Goal: Task Accomplishment & Management: Manage account settings

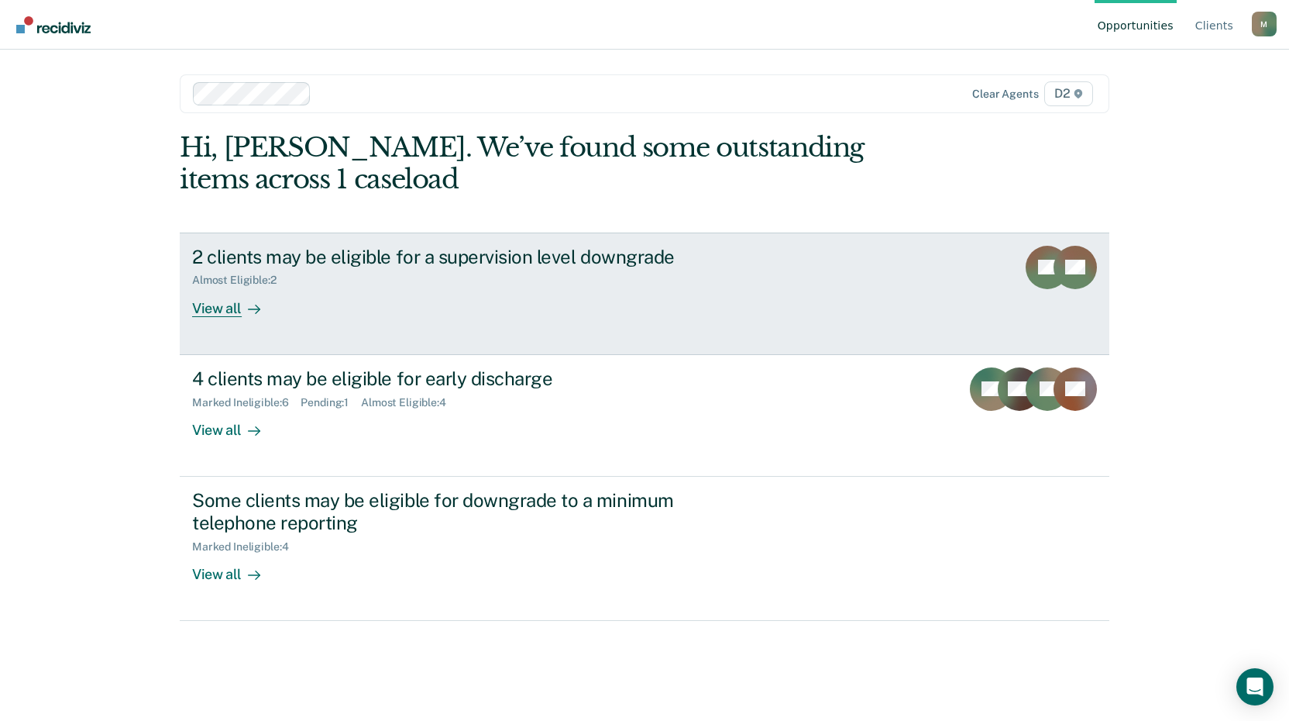
click at [212, 310] on div "View all" at bounding box center [235, 302] width 87 height 30
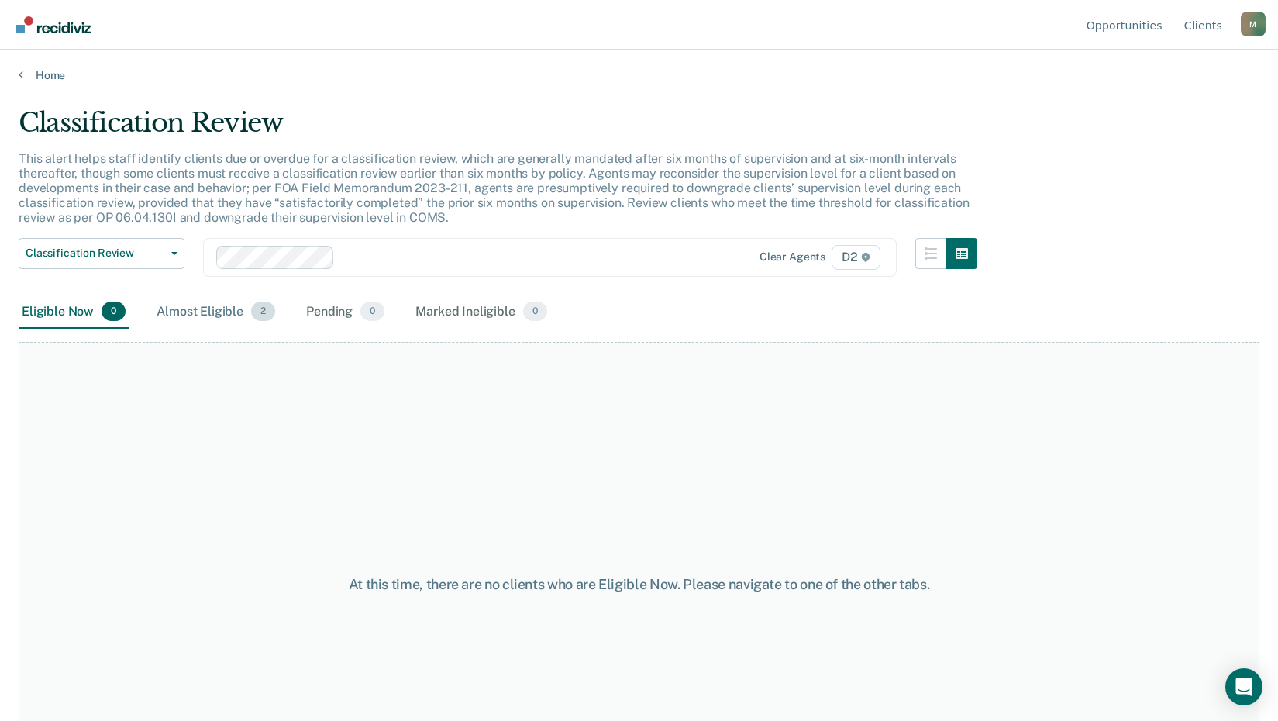
click at [212, 312] on div "Almost Eligible 2" at bounding box center [215, 312] width 125 height 34
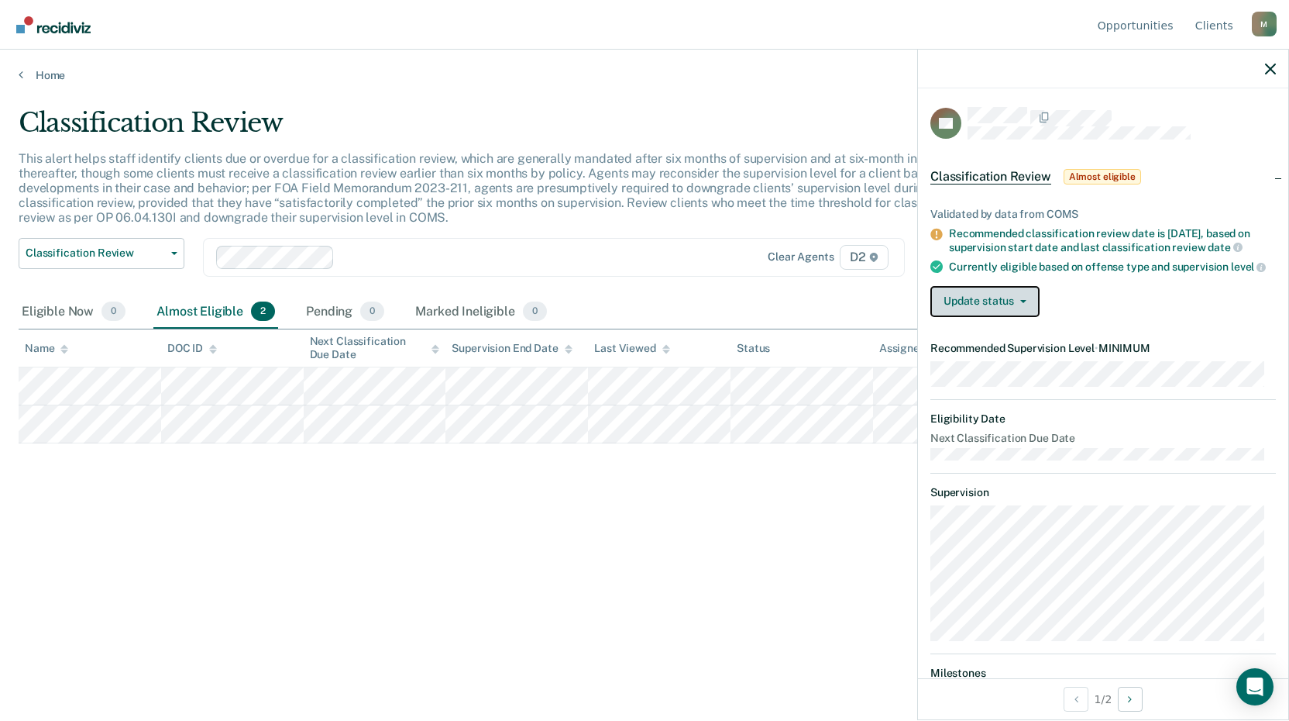
click at [1010, 301] on button "Update status" at bounding box center [985, 301] width 109 height 31
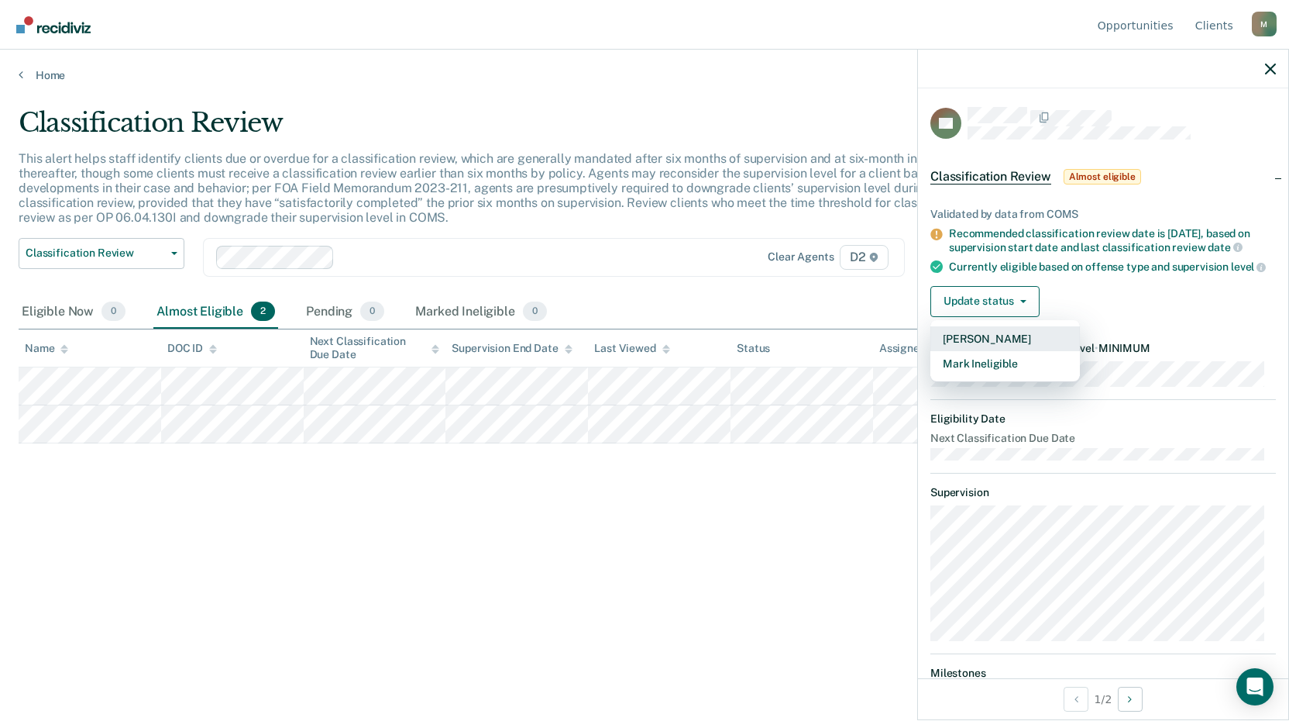
click at [1003, 350] on button "[PERSON_NAME]" at bounding box center [1006, 338] width 150 height 25
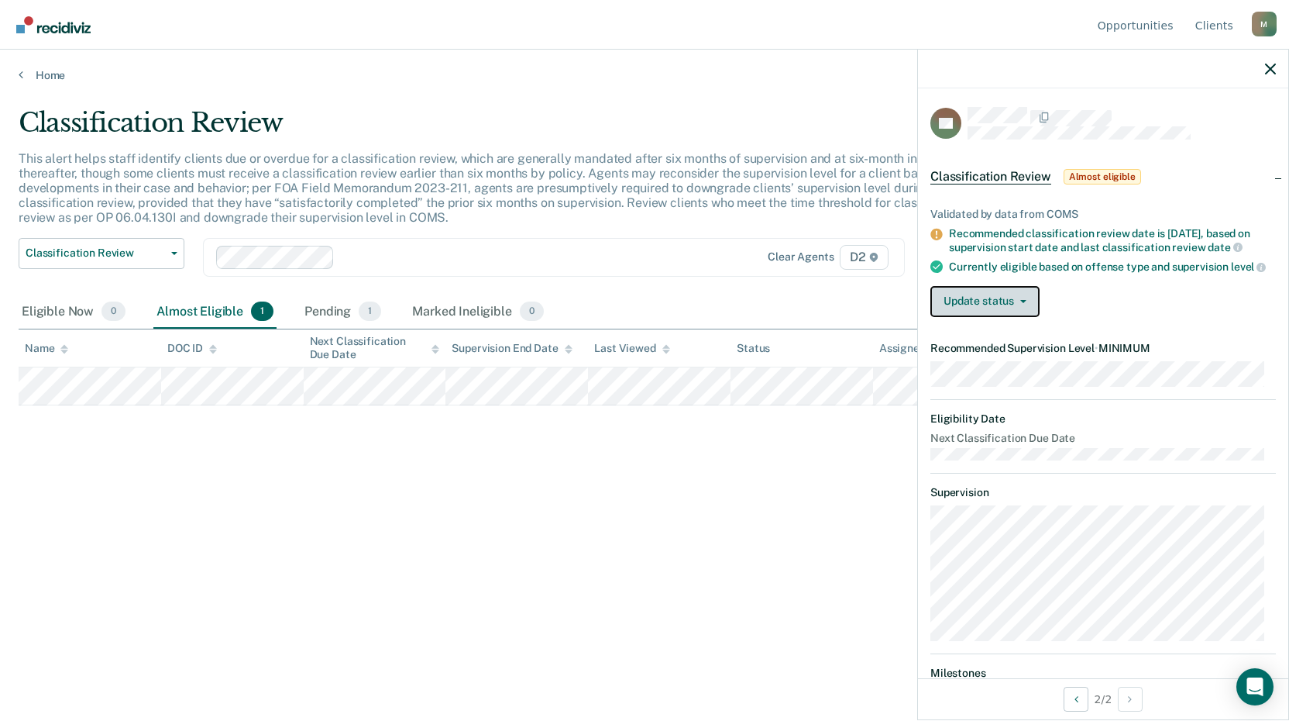
click at [994, 310] on button "Update status" at bounding box center [985, 301] width 109 height 31
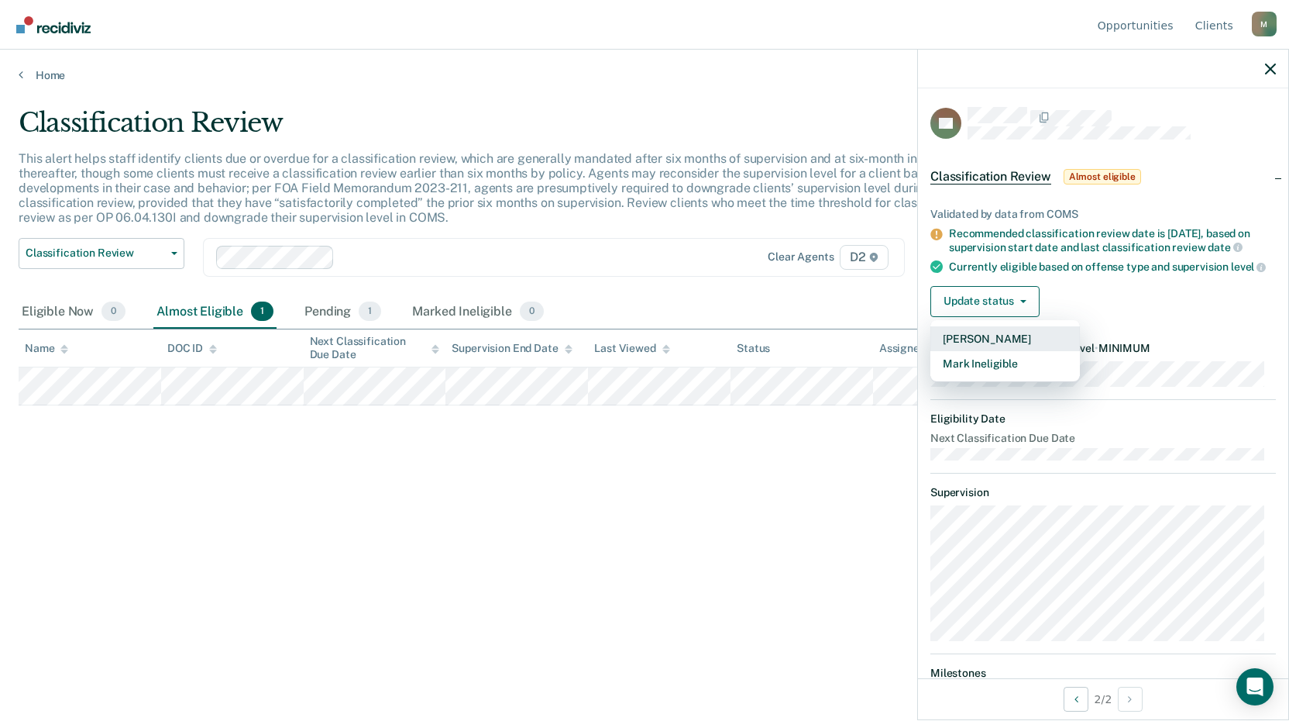
click at [979, 348] on button "[PERSON_NAME]" at bounding box center [1006, 338] width 150 height 25
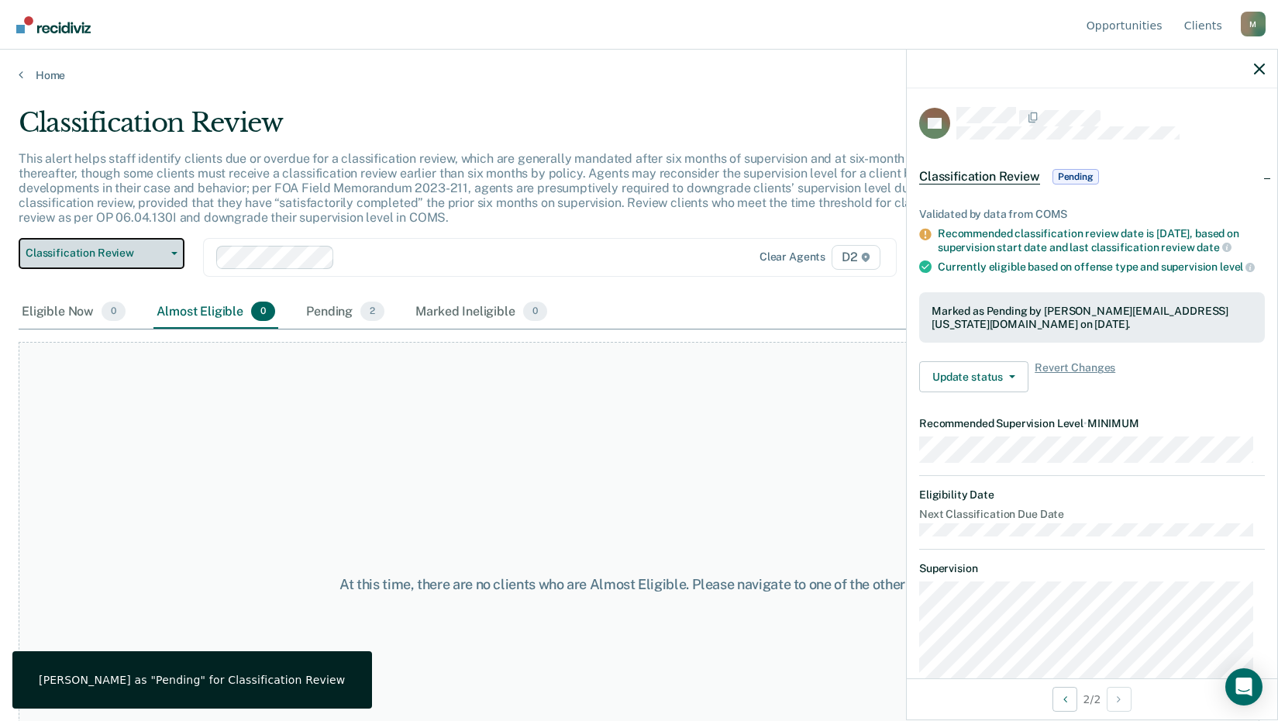
click at [147, 250] on span "Classification Review" at bounding box center [95, 252] width 139 height 13
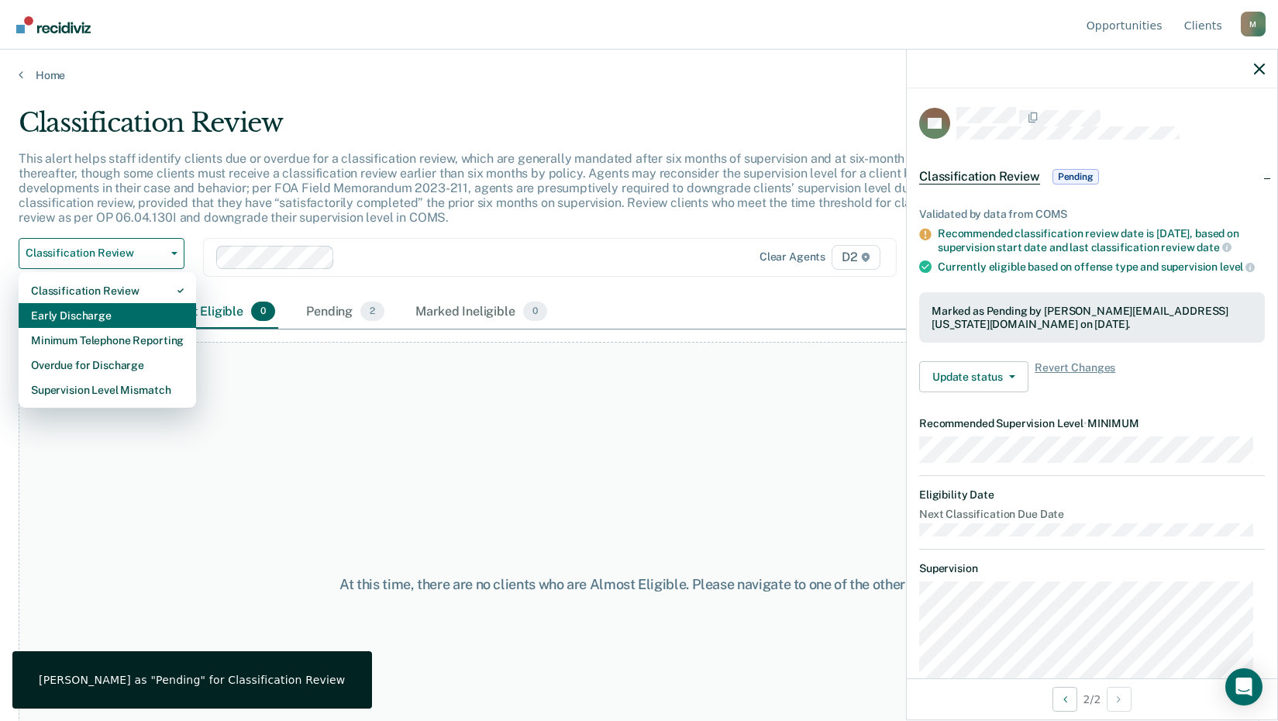
click at [147, 312] on div "Early Discharge" at bounding box center [107, 315] width 153 height 25
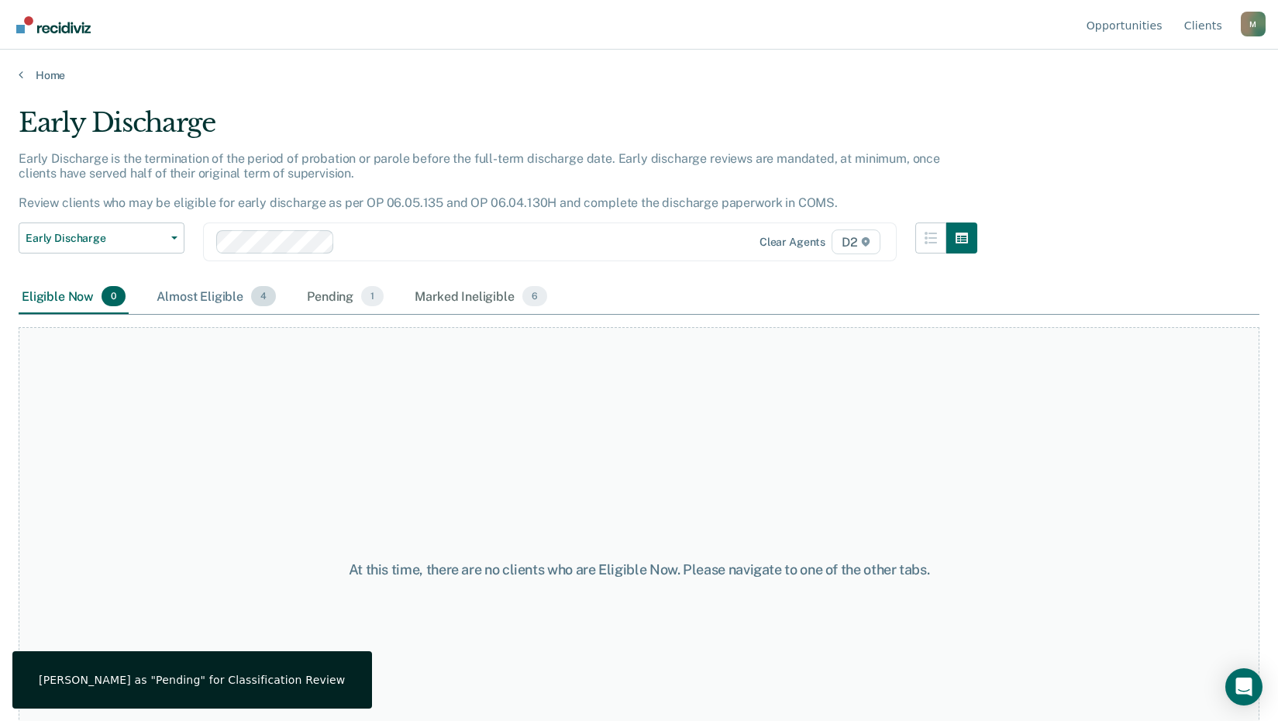
click at [187, 295] on div "Almost Eligible 4" at bounding box center [216, 297] width 126 height 34
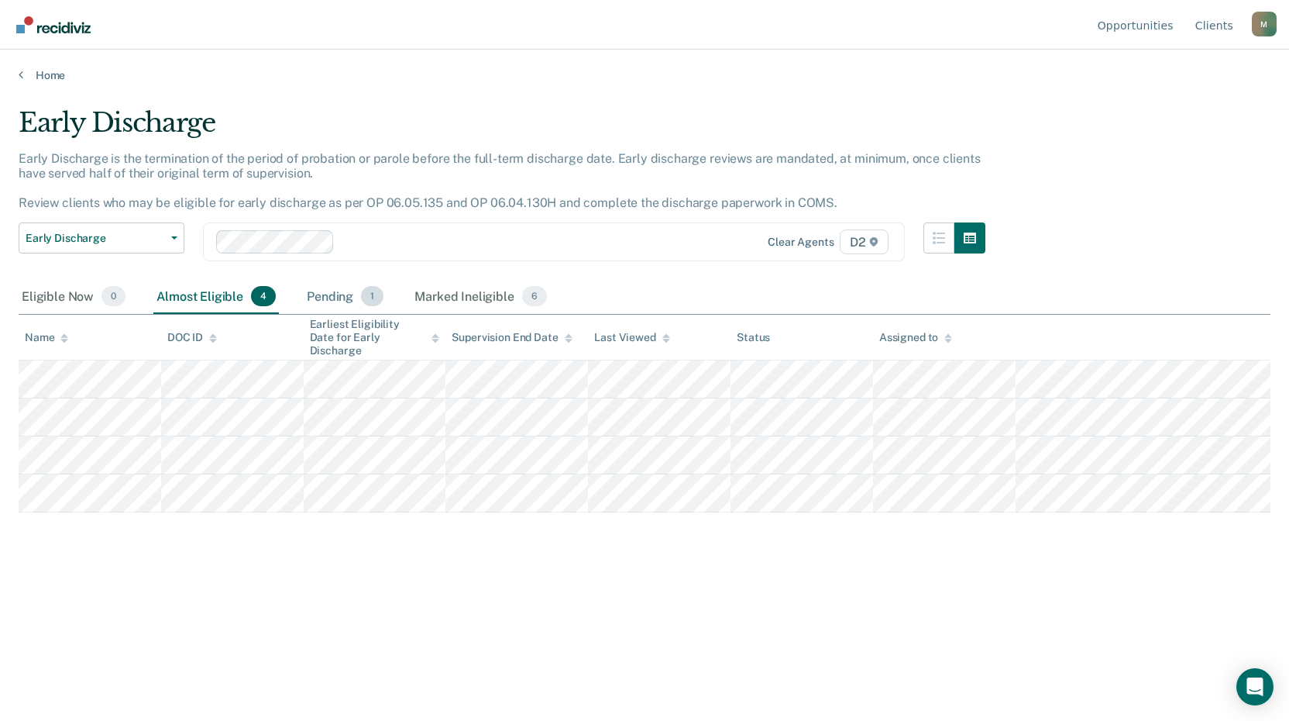
click at [334, 294] on div "Pending 1" at bounding box center [345, 297] width 83 height 34
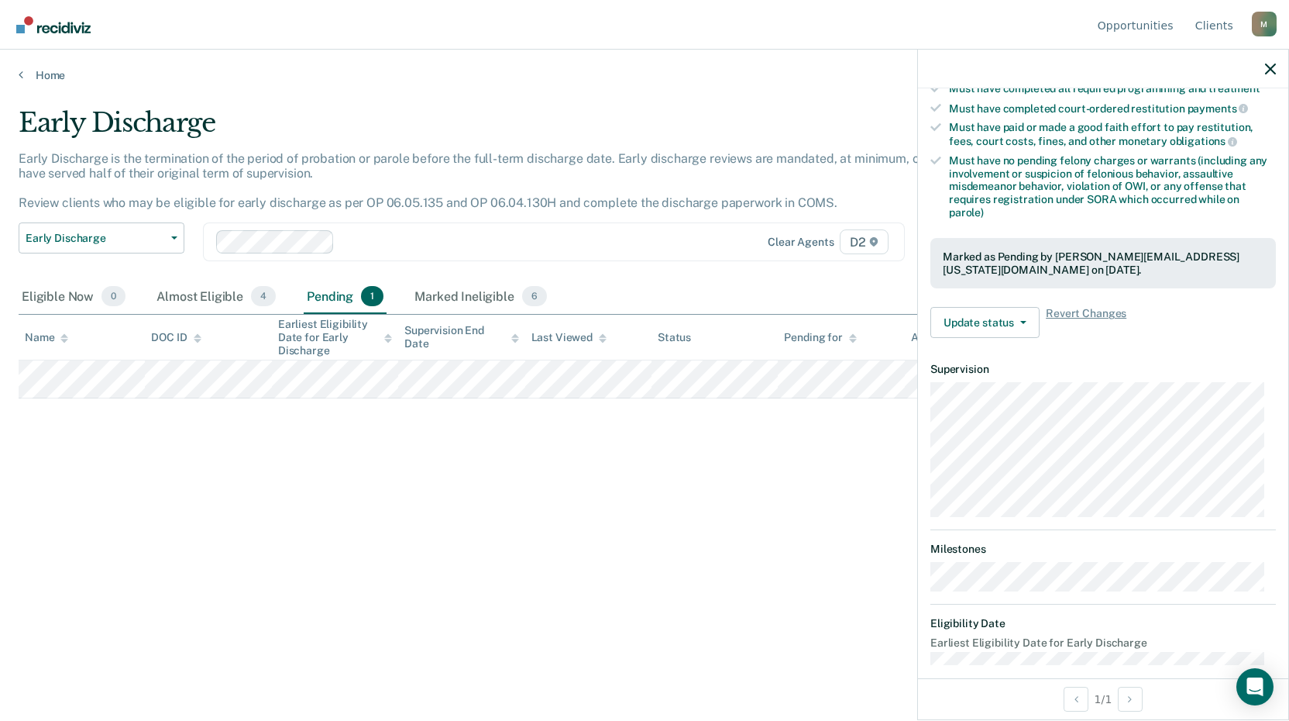
scroll to position [410, 0]
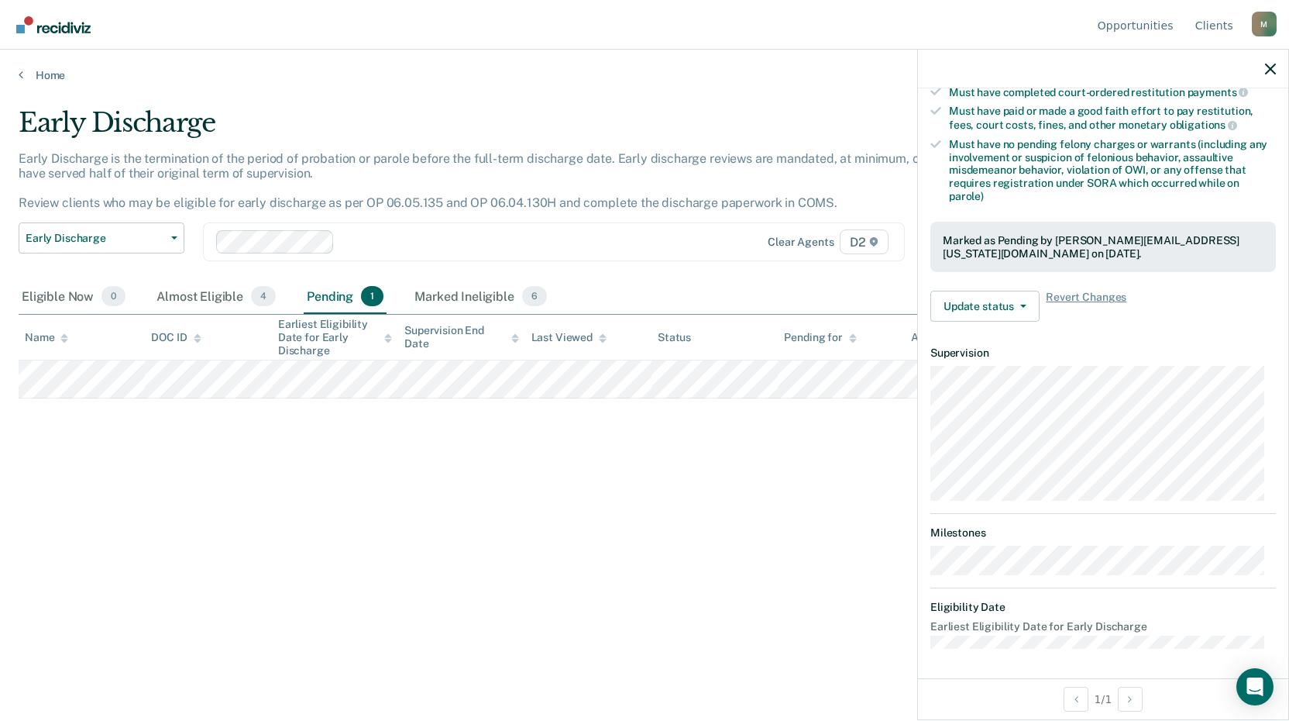
click at [721, 477] on div "Early Discharge Early Discharge is the termination of the period of probation o…" at bounding box center [645, 355] width 1252 height 497
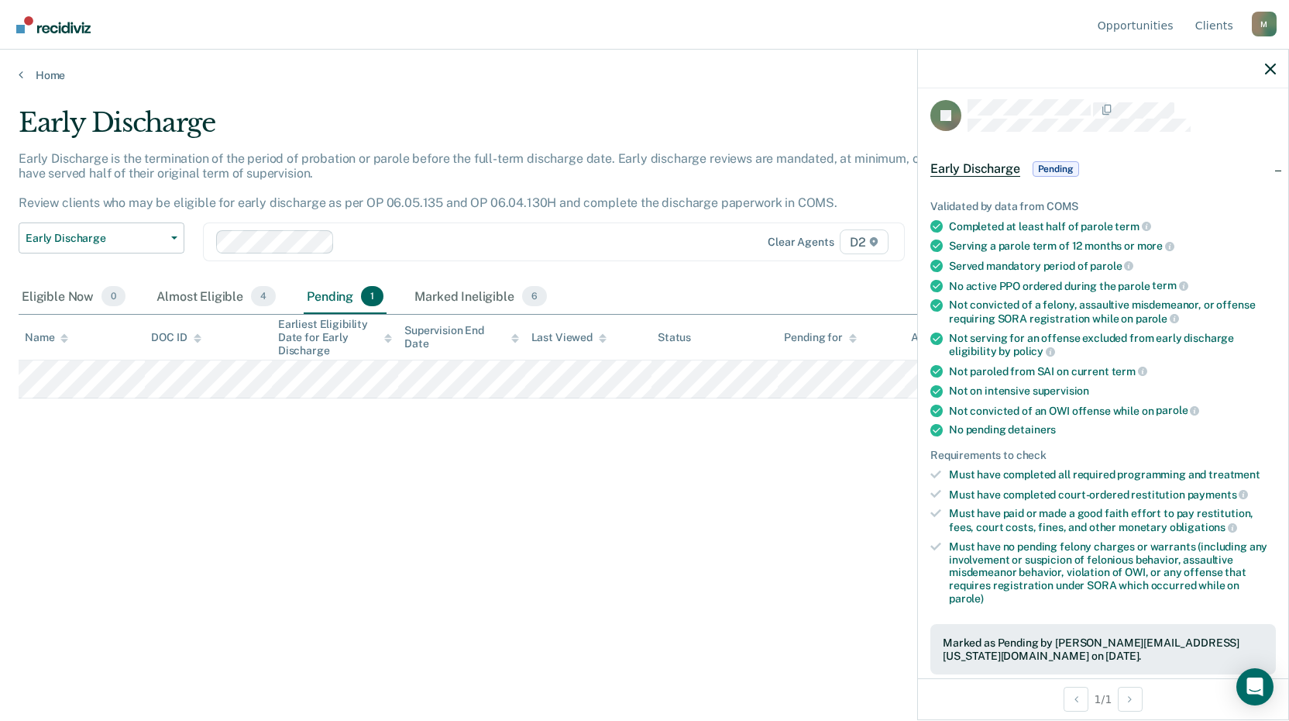
scroll to position [0, 0]
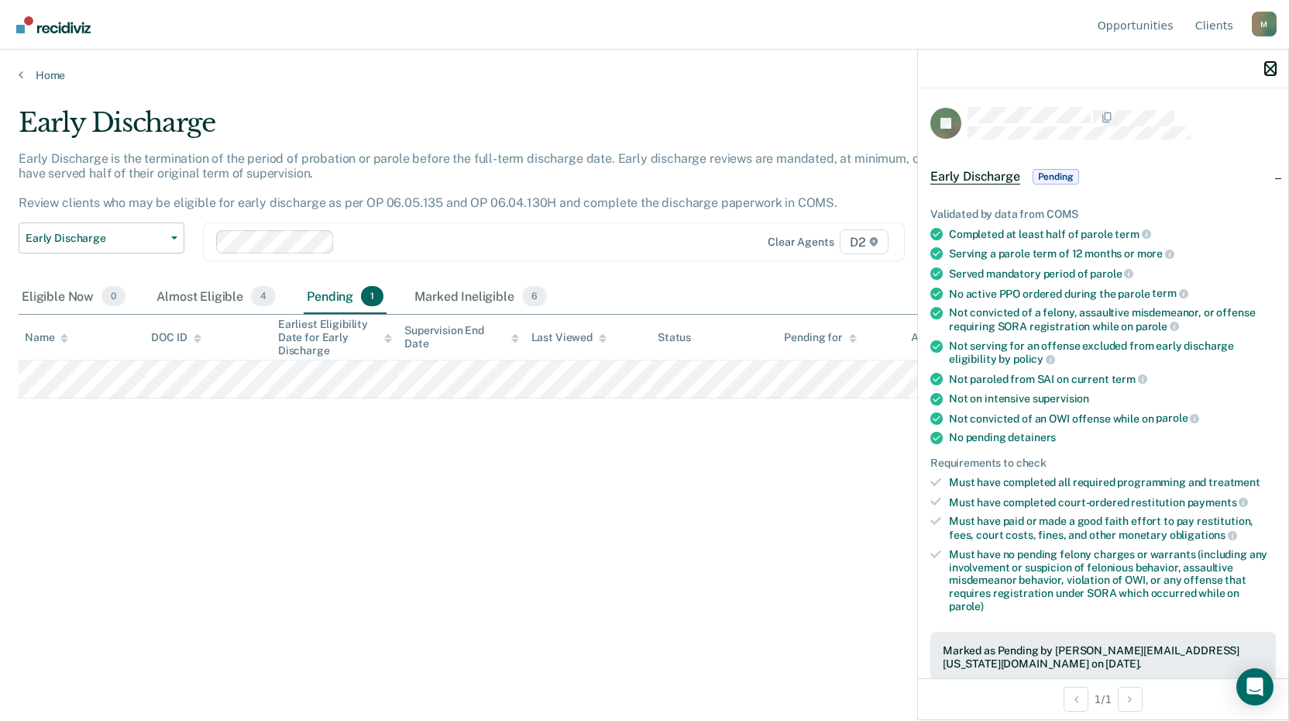
click at [1273, 70] on icon "button" at bounding box center [1270, 69] width 11 height 11
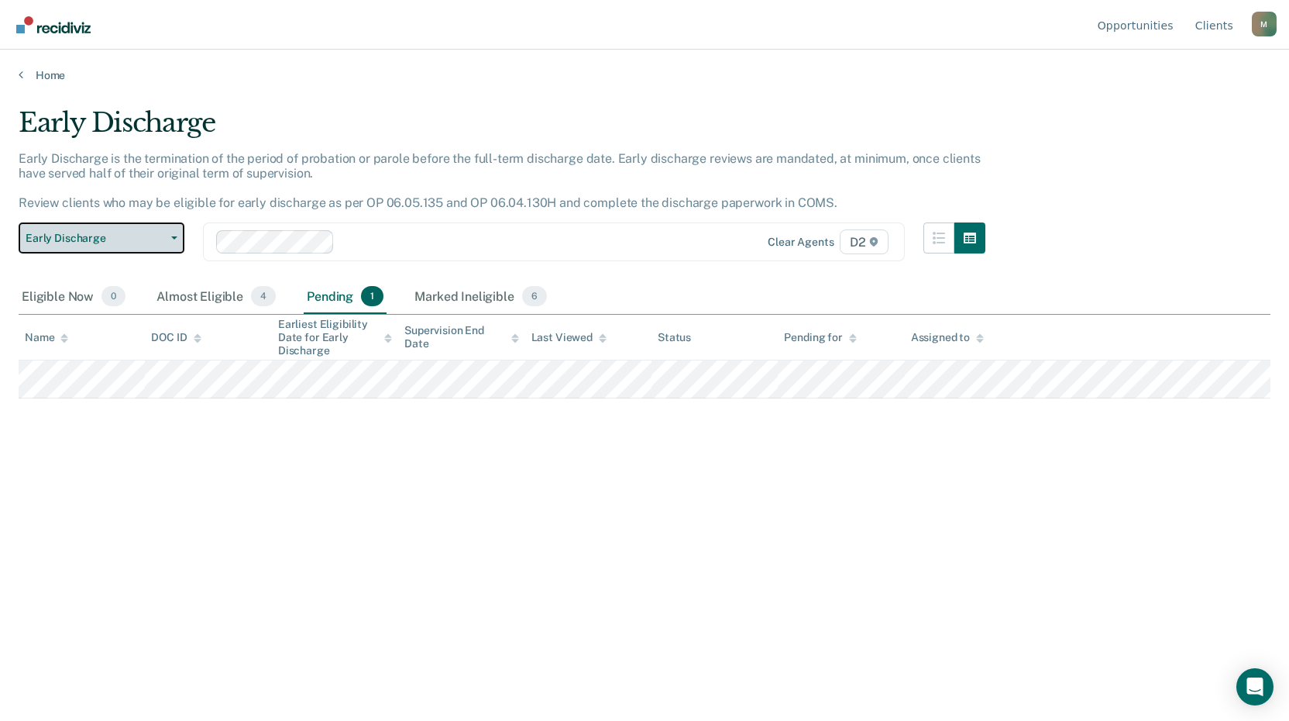
click at [160, 227] on button "Early Discharge" at bounding box center [102, 237] width 166 height 31
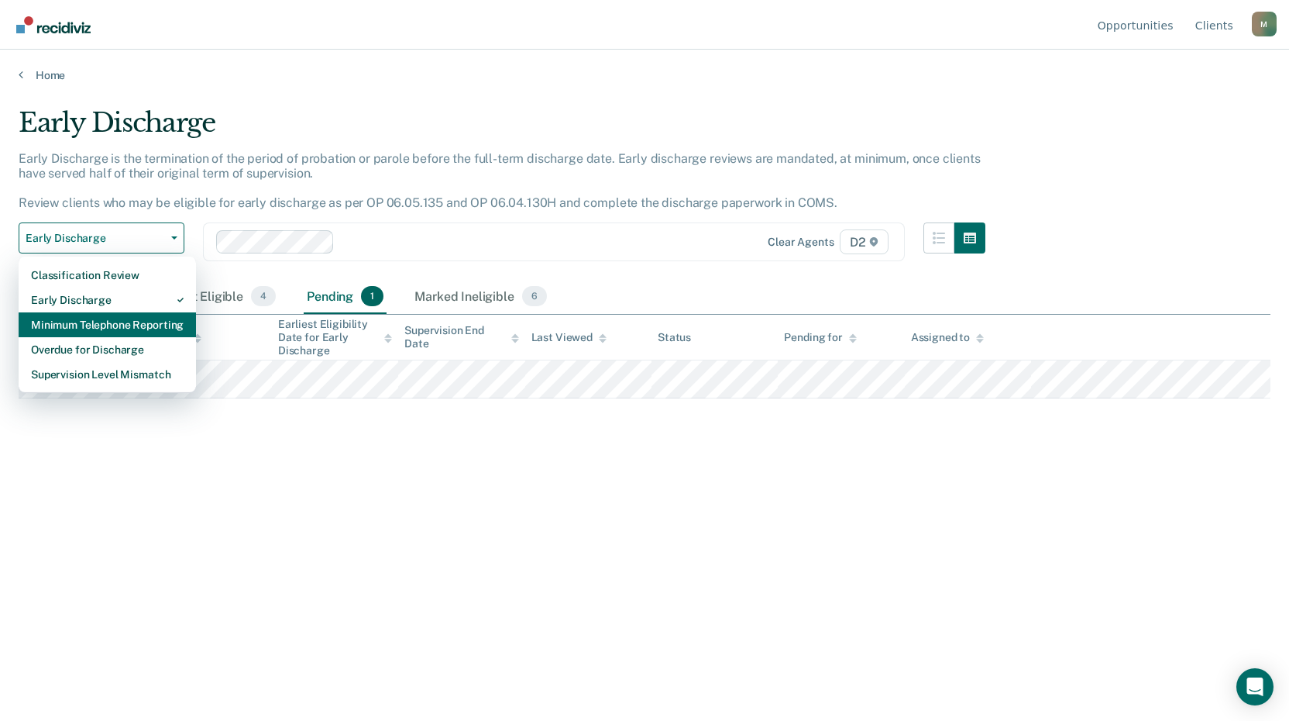
click at [154, 329] on div "Minimum Telephone Reporting" at bounding box center [107, 324] width 153 height 25
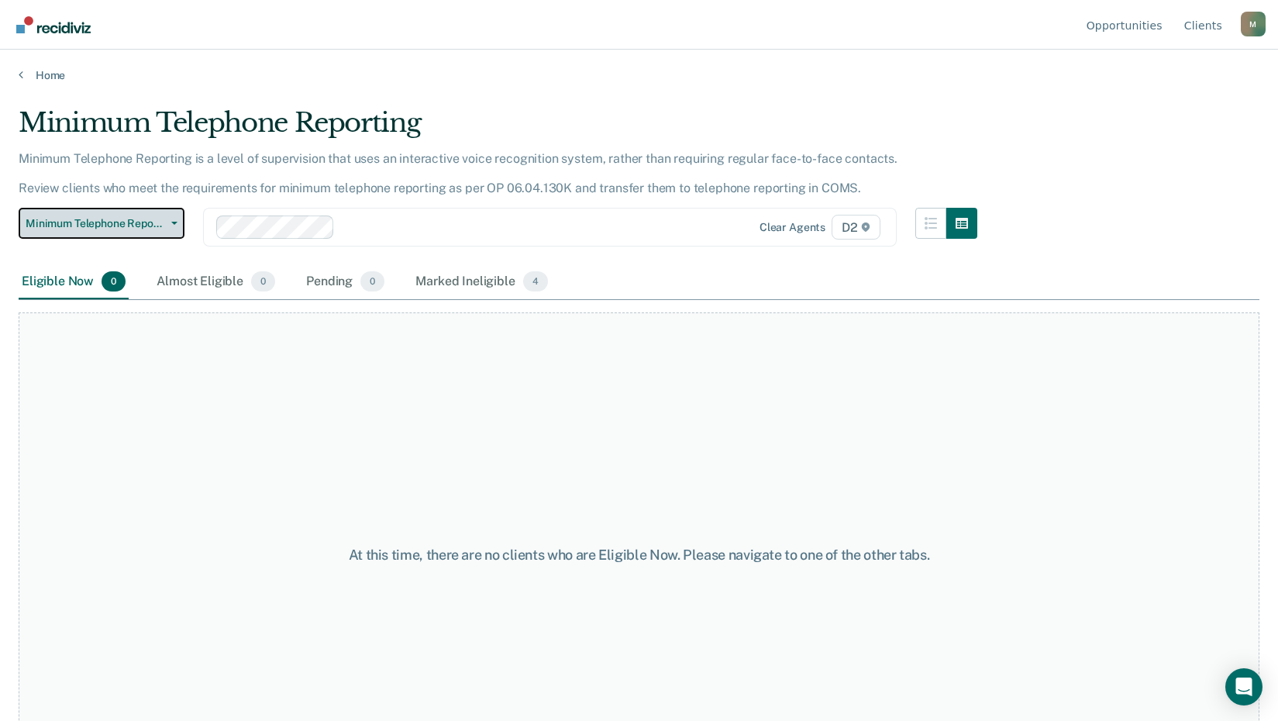
click at [159, 222] on span "Minimum Telephone Reporting" at bounding box center [95, 223] width 139 height 13
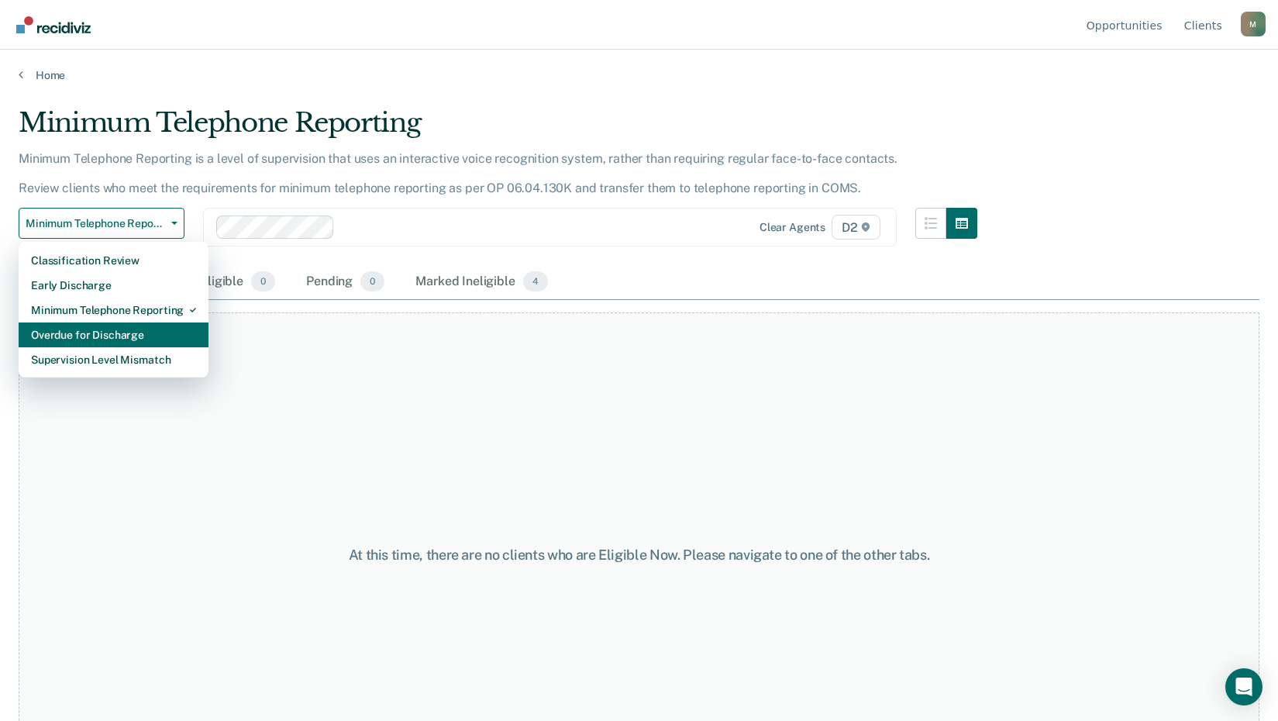
click at [135, 333] on div "Overdue for Discharge" at bounding box center [113, 334] width 165 height 25
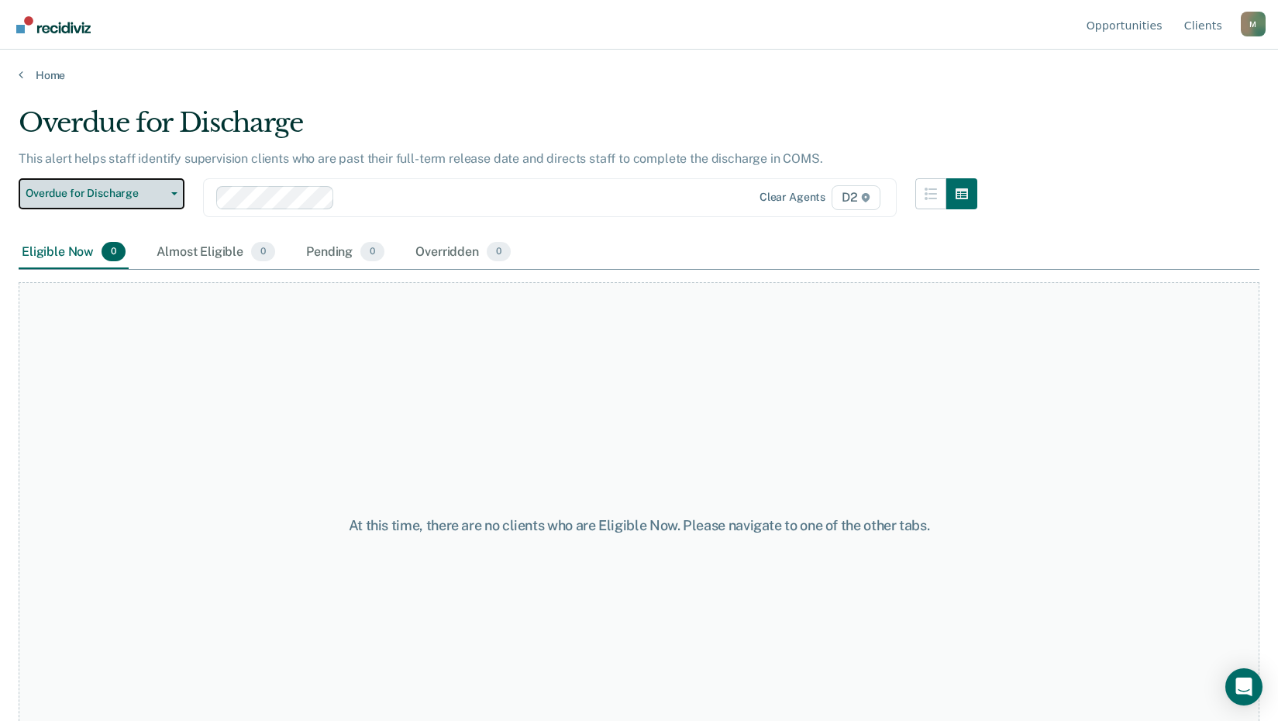
click at [145, 198] on span "Overdue for Discharge" at bounding box center [95, 193] width 139 height 13
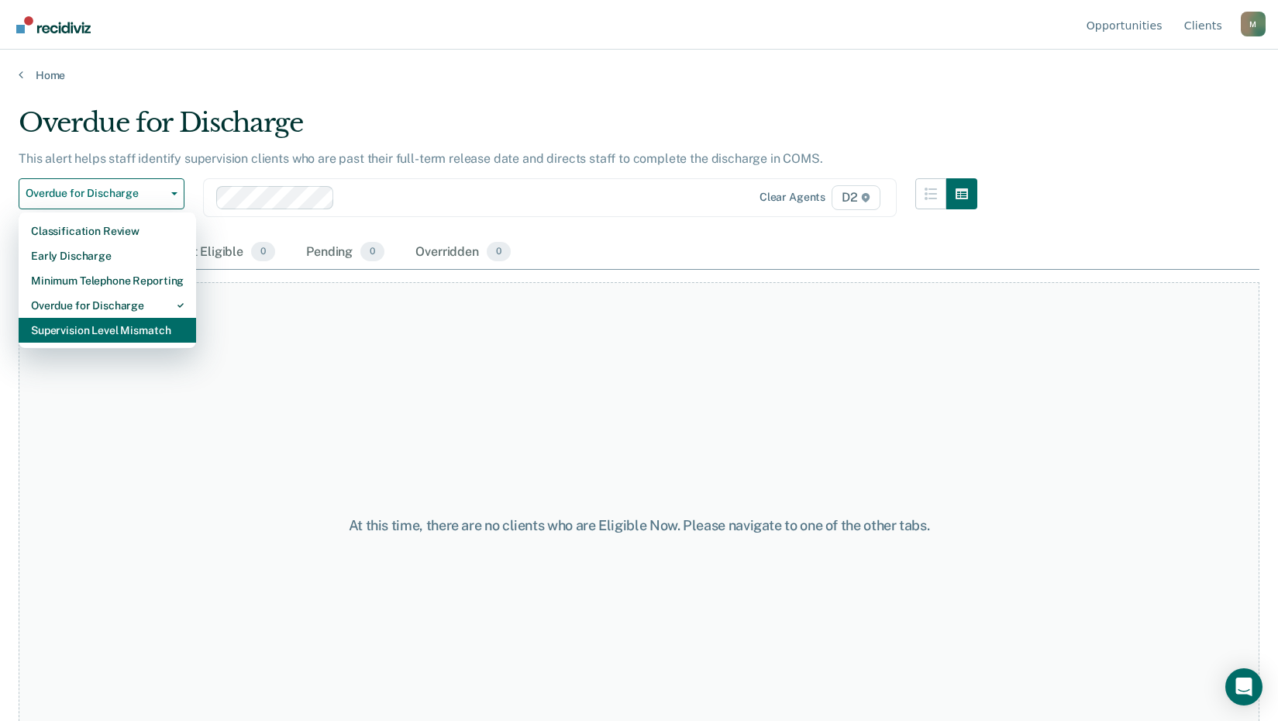
click at [130, 328] on div "Supervision Level Mismatch" at bounding box center [107, 330] width 153 height 25
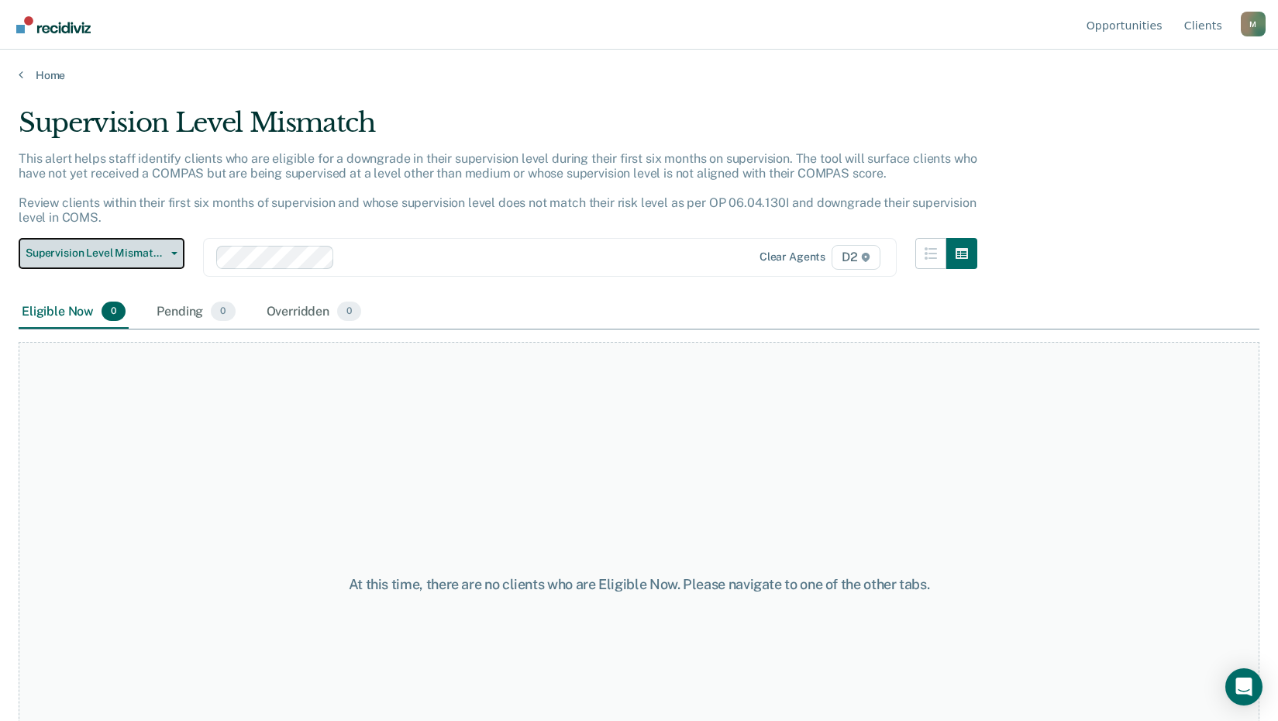
click at [143, 246] on button "Supervision Level Mismatch" at bounding box center [102, 253] width 166 height 31
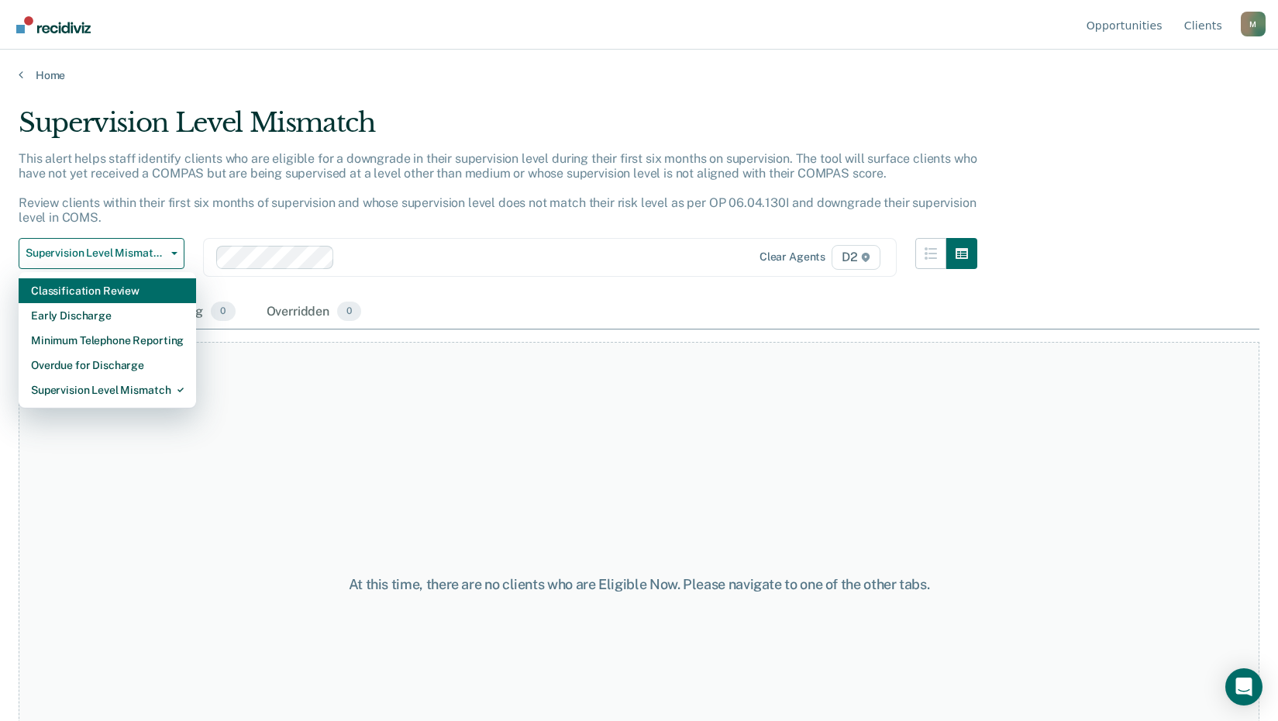
click at [143, 285] on div "Classification Review" at bounding box center [107, 290] width 153 height 25
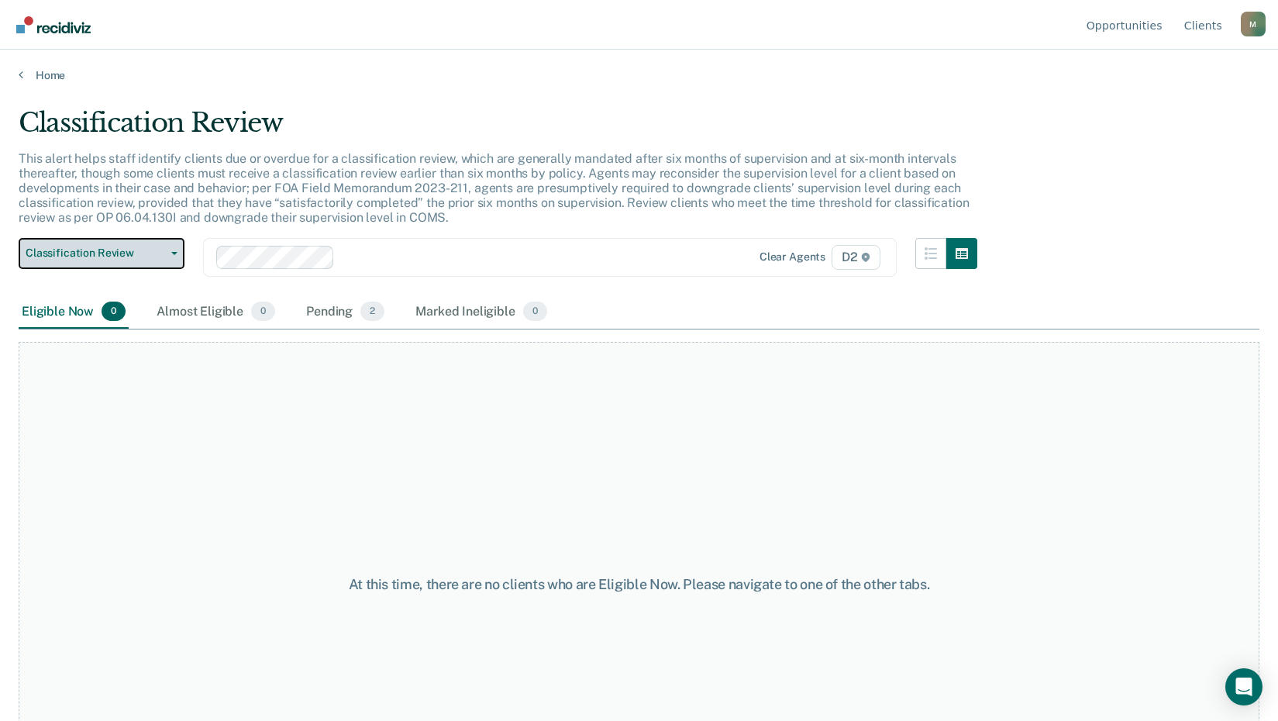
click at [145, 256] on span "Classification Review" at bounding box center [95, 252] width 139 height 13
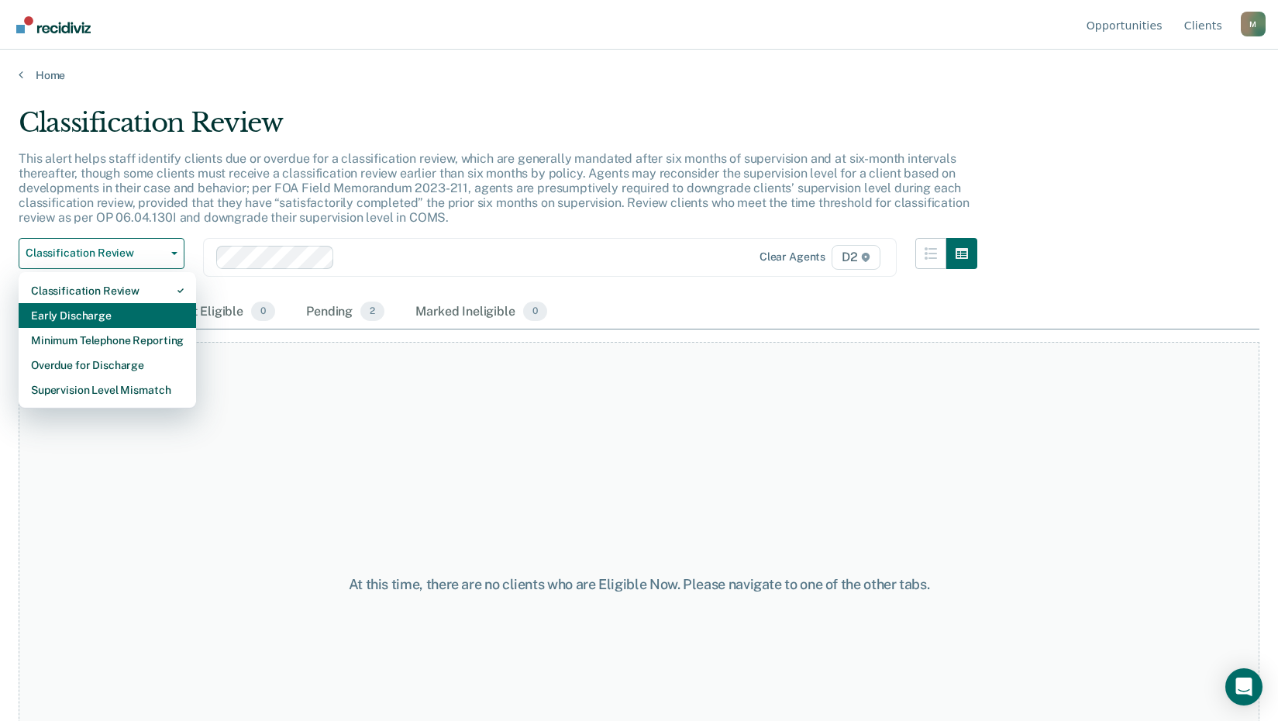
click at [143, 308] on div "Early Discharge" at bounding box center [107, 315] width 153 height 25
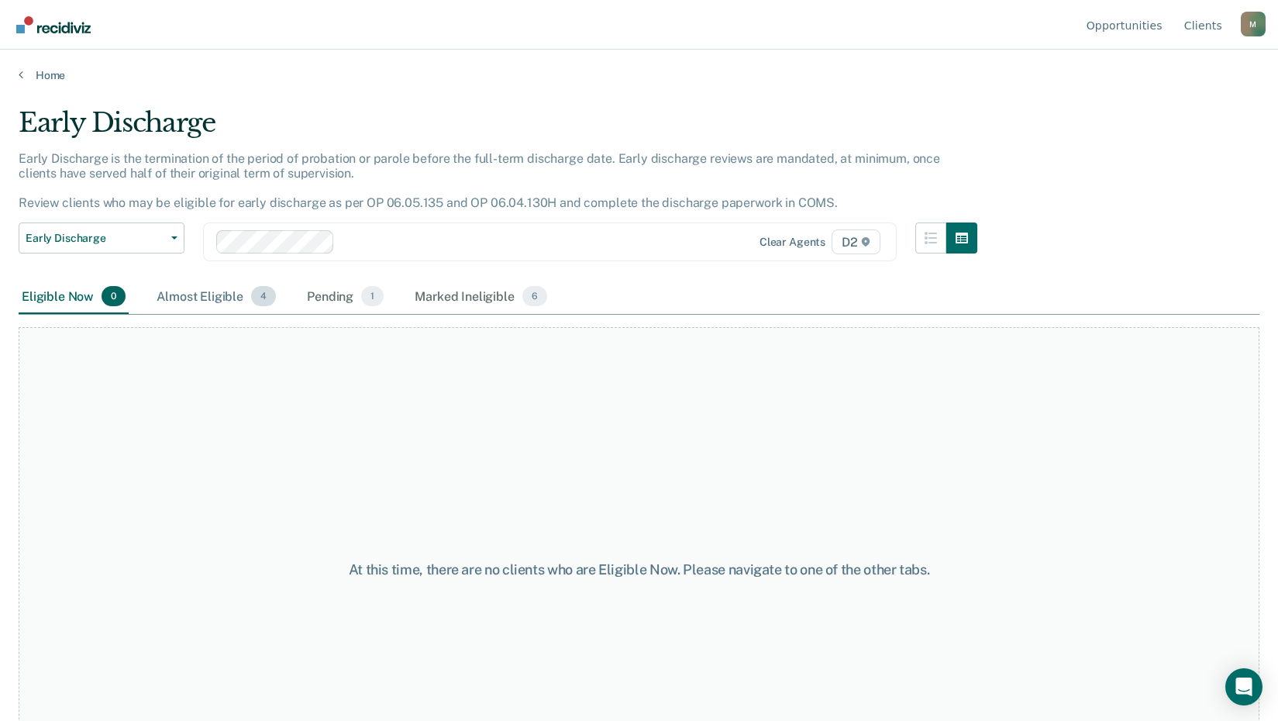
click at [232, 296] on div "Almost Eligible 4" at bounding box center [216, 297] width 126 height 34
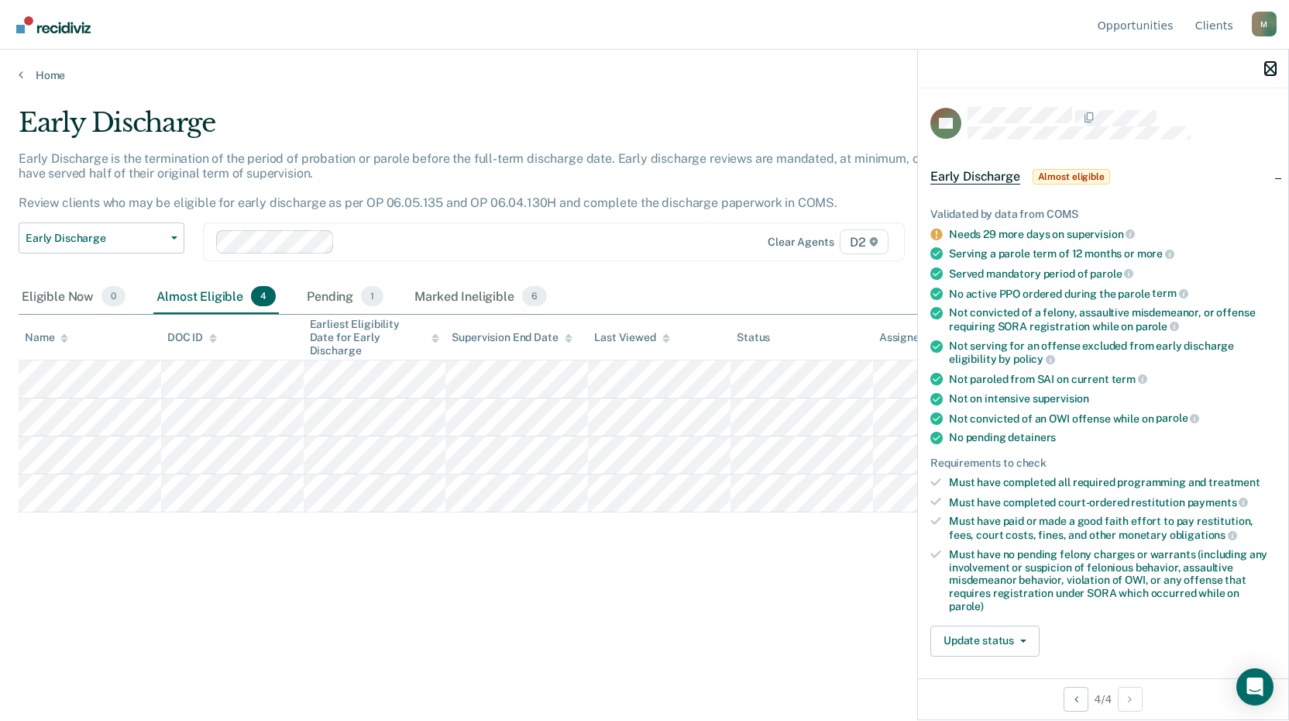
click at [1267, 64] on icon "button" at bounding box center [1270, 69] width 11 height 11
